Goal: Transaction & Acquisition: Purchase product/service

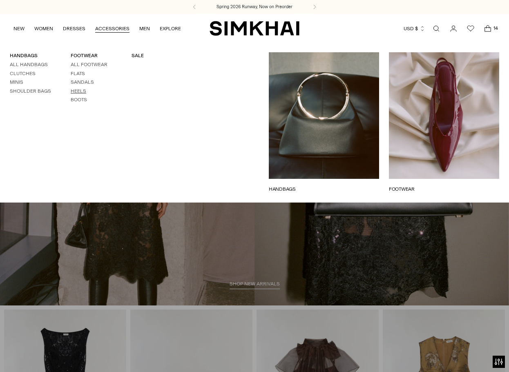
click at [79, 88] on link "Heels" at bounding box center [79, 91] width 16 height 6
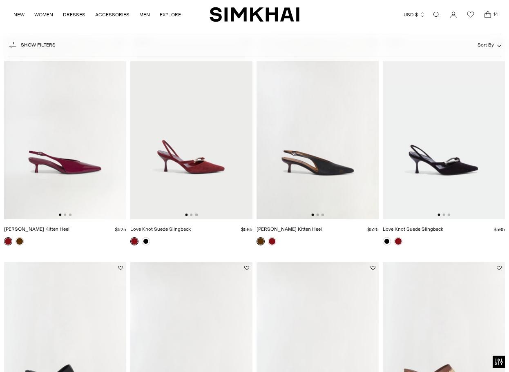
scroll to position [80, 0]
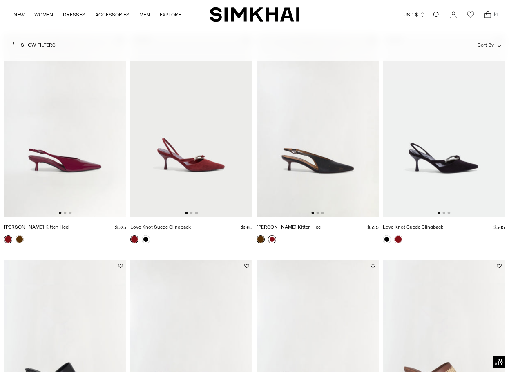
click at [272, 240] on link at bounding box center [272, 239] width 8 height 8
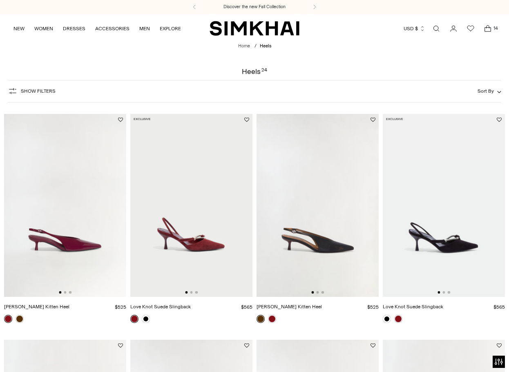
scroll to position [0, 0]
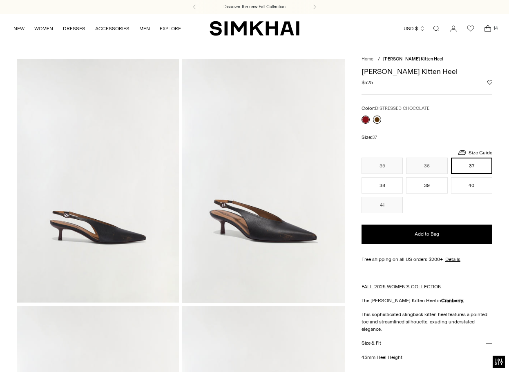
click at [378, 117] on link at bounding box center [377, 120] width 8 height 8
